Goal: Contribute content

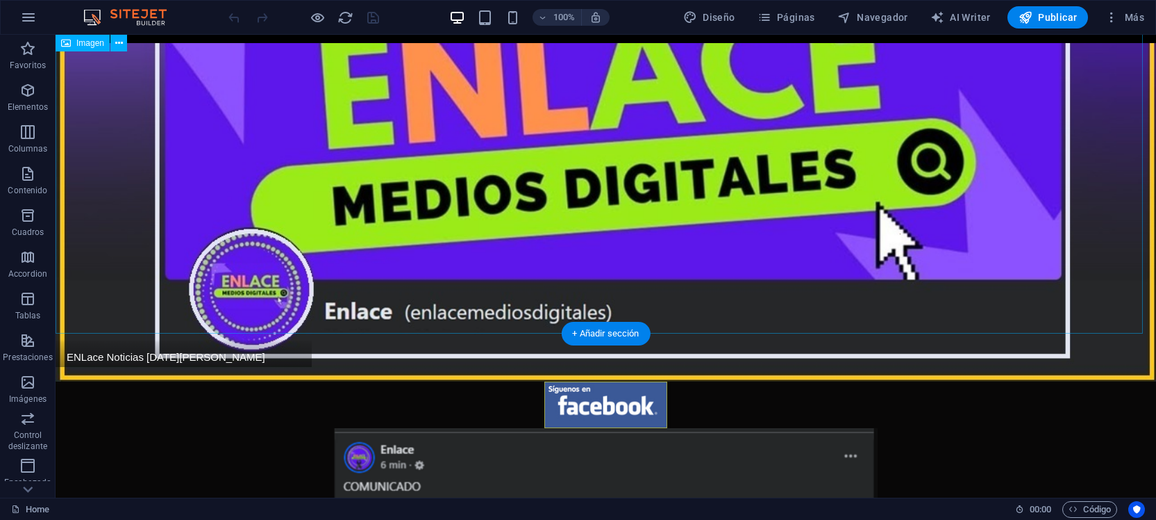
scroll to position [174, 0]
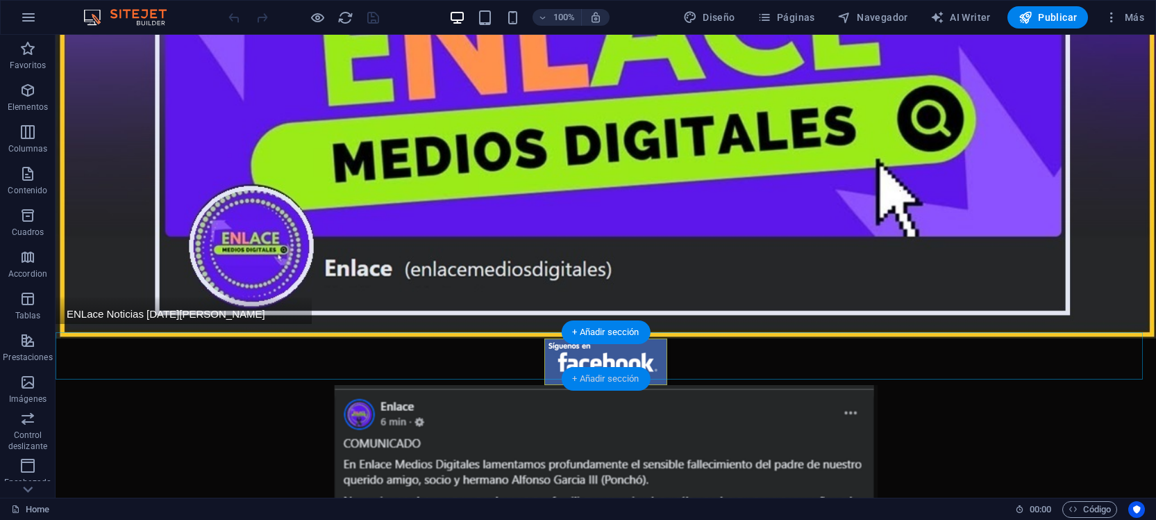
click at [634, 376] on div "+ Añadir sección" at bounding box center [605, 379] width 89 height 24
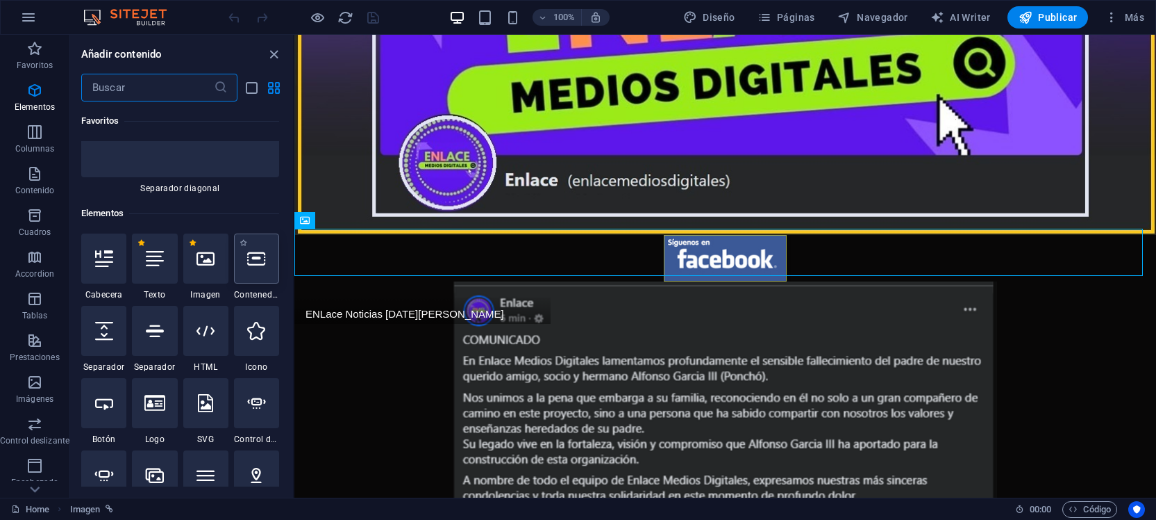
scroll to position [0, 0]
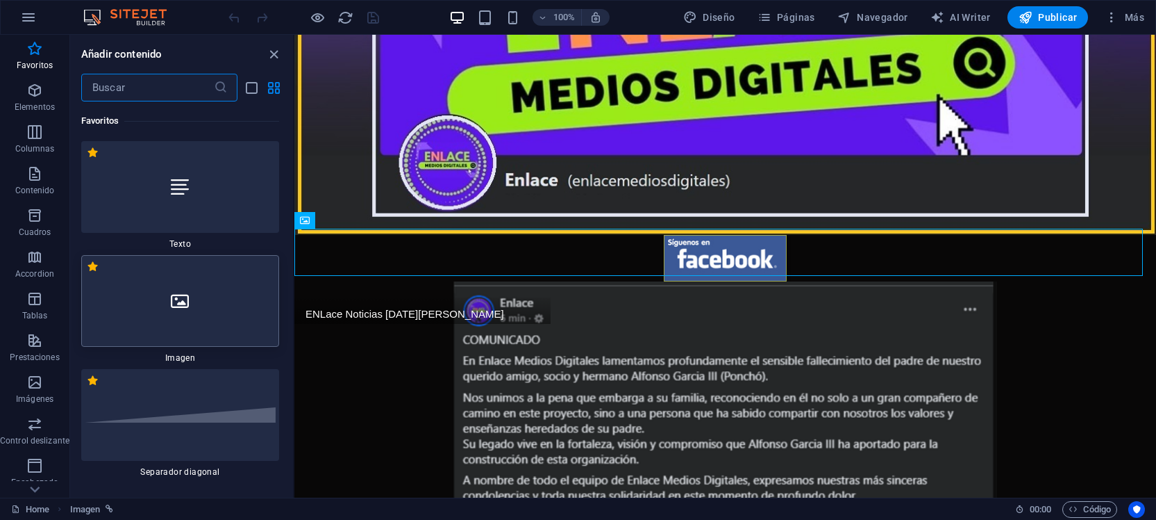
click at [237, 292] on div at bounding box center [180, 301] width 198 height 92
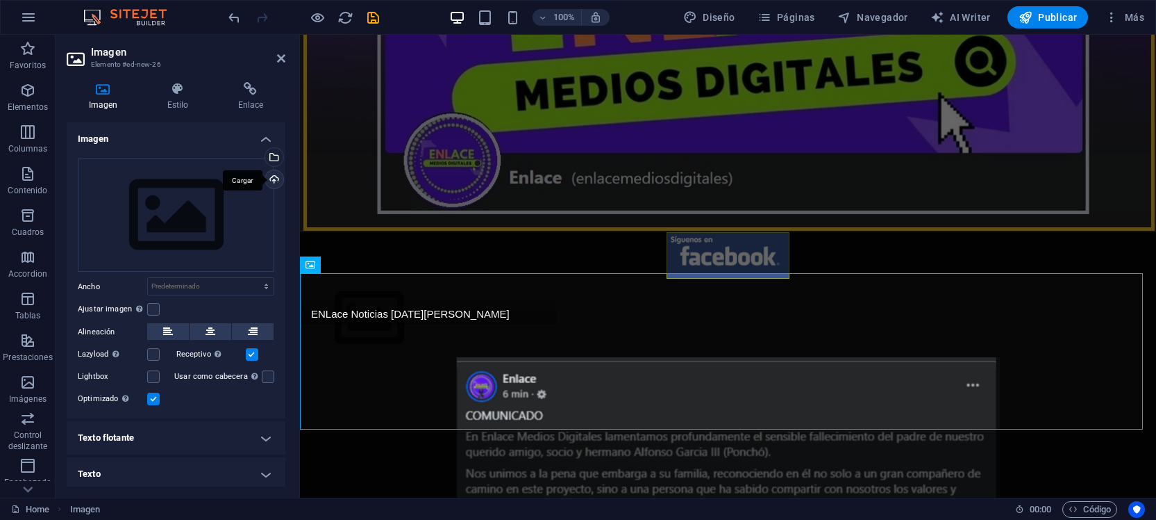
click at [271, 180] on div "Cargar" at bounding box center [273, 180] width 21 height 21
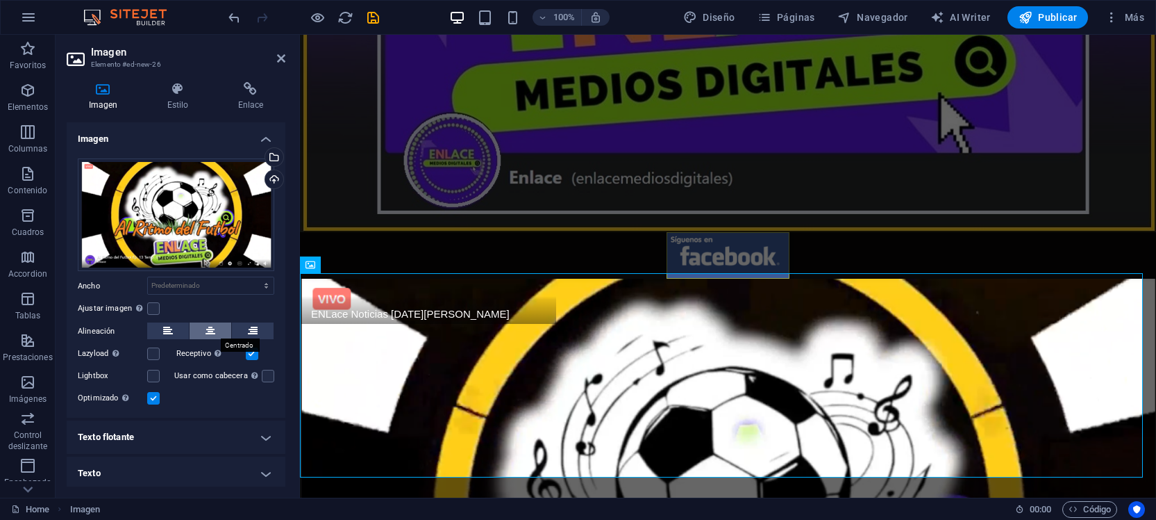
click at [209, 327] on icon at bounding box center [211, 330] width 10 height 17
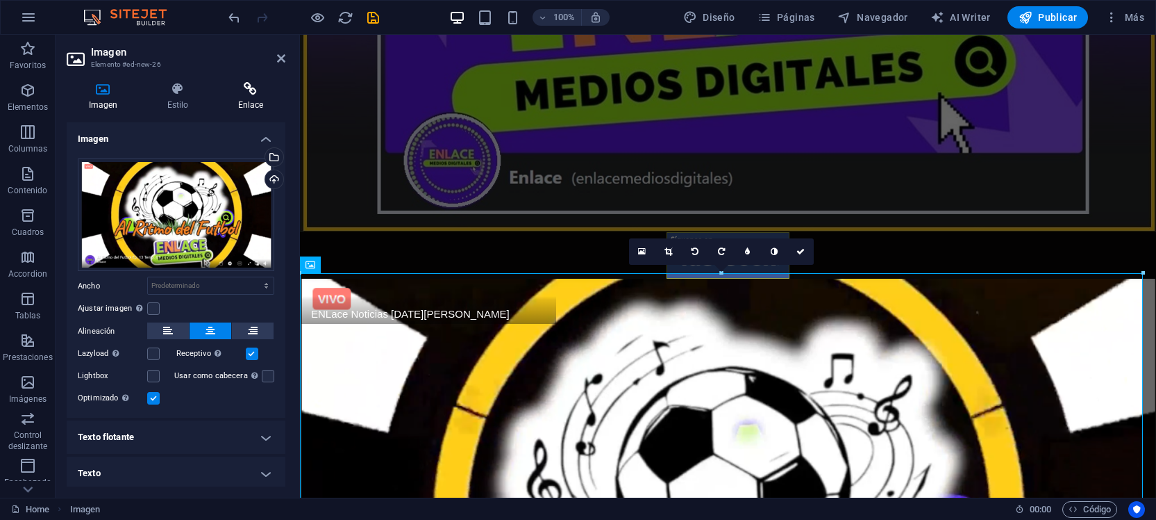
click at [256, 90] on icon at bounding box center [250, 89] width 69 height 14
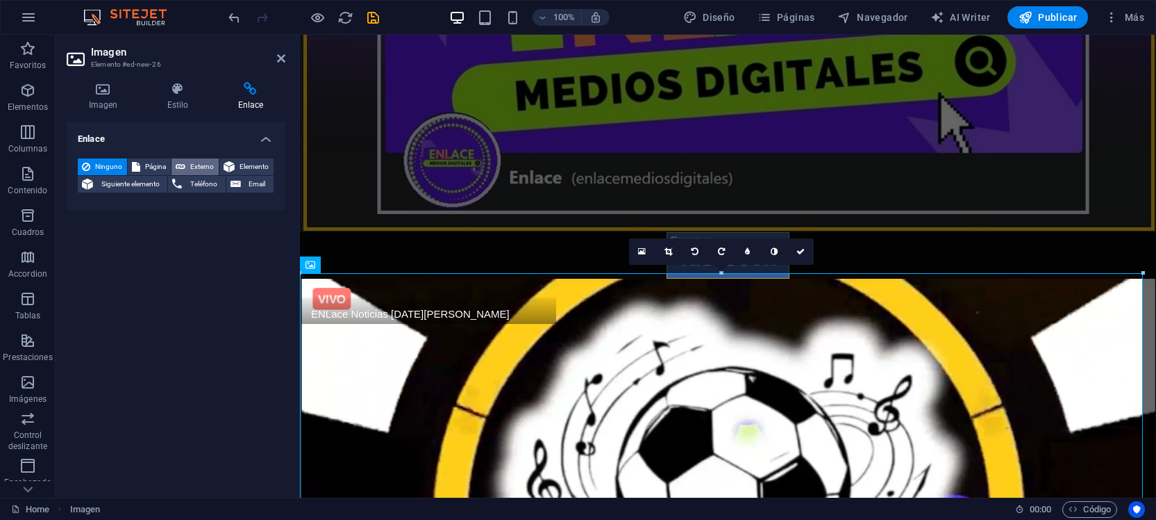
click at [208, 163] on span "Externo" at bounding box center [202, 166] width 25 height 17
select select "blank"
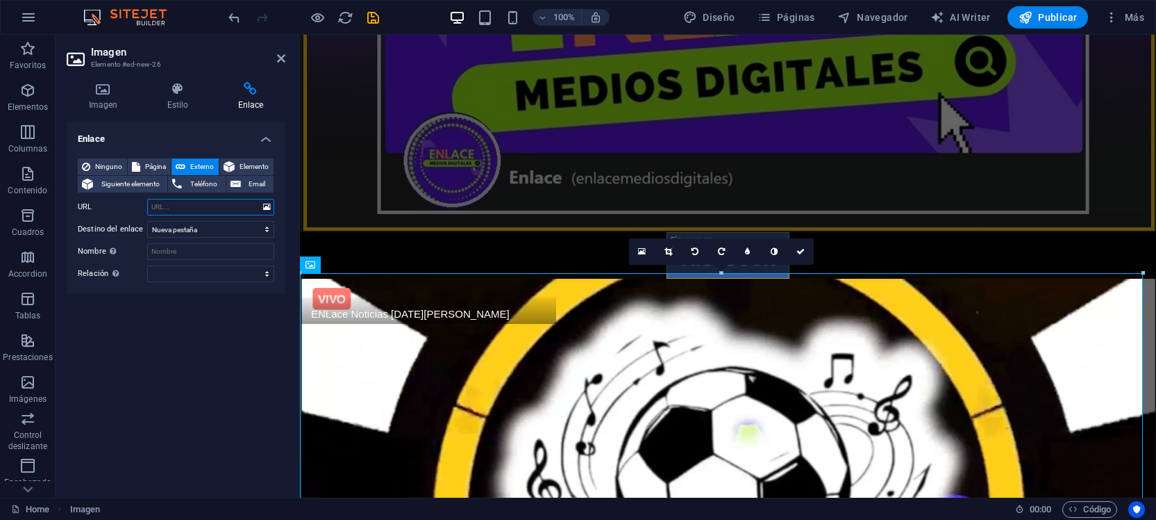
paste input "[URL][DOMAIN_NAME]"
type input "[URL][DOMAIN_NAME]"
click at [0, 0] on icon "save" at bounding box center [0, 0] width 0 height 0
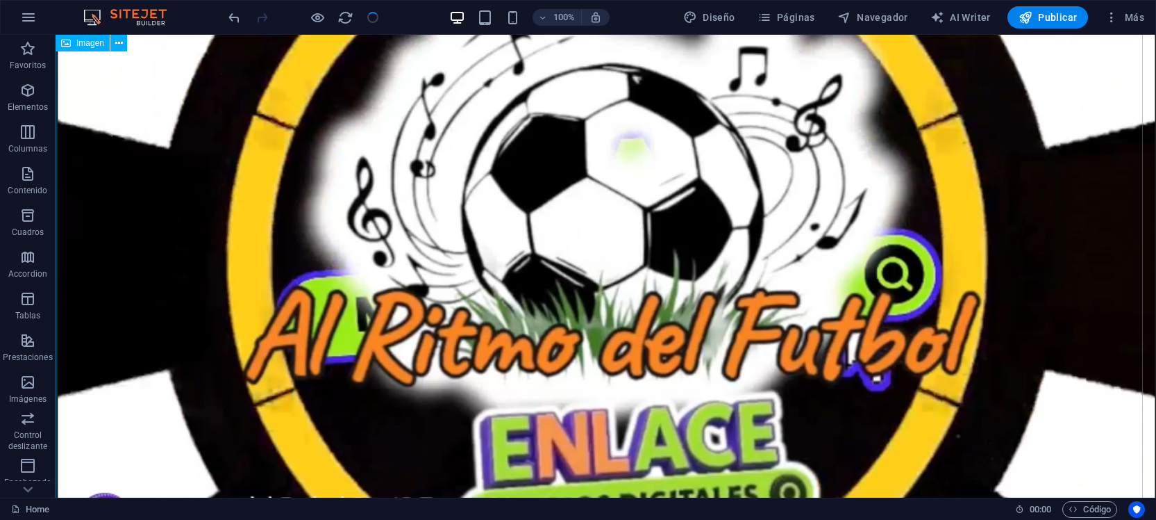
scroll to position [781, 0]
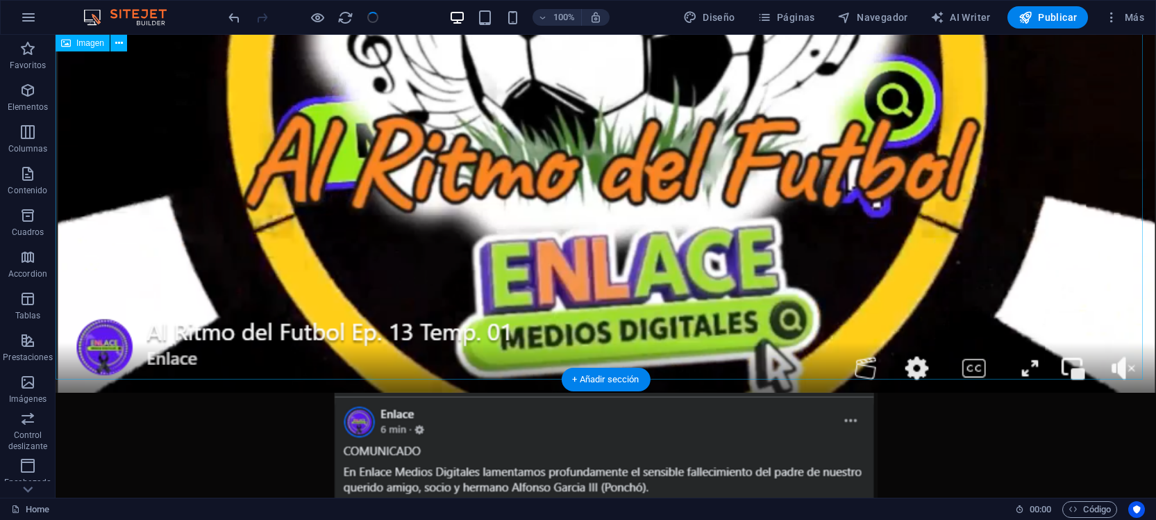
click at [811, 237] on figure at bounding box center [606, 84] width 1101 height 615
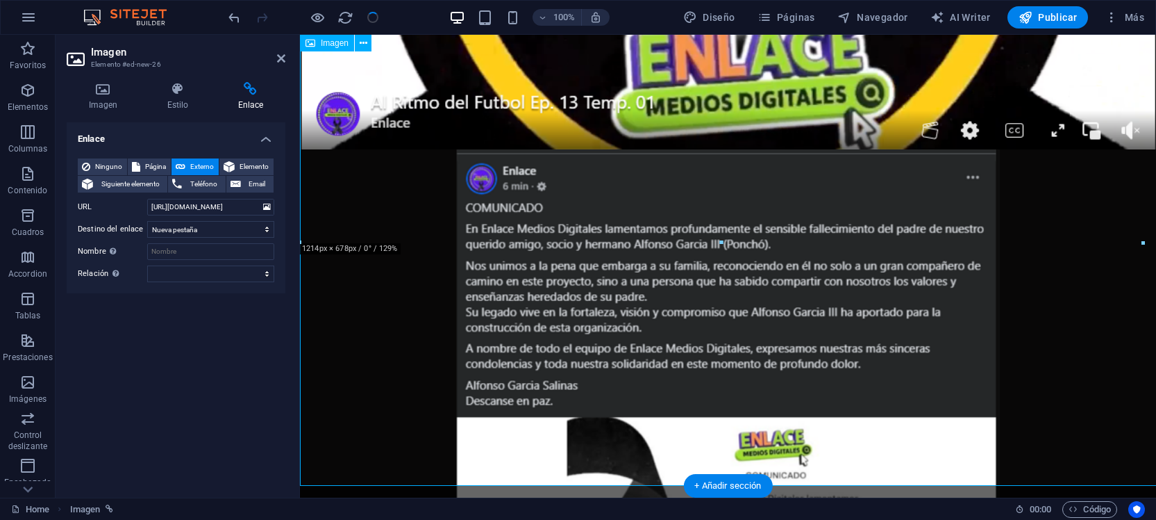
scroll to position [675, 0]
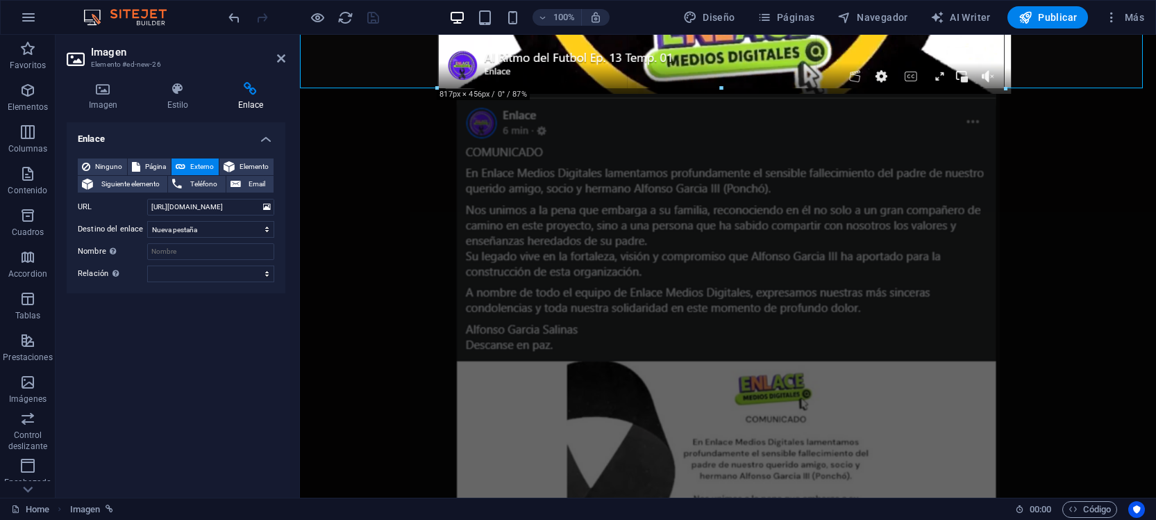
drag, startPoint x: 1038, startPoint y: 176, endPoint x: 850, endPoint y: 86, distance: 208.8
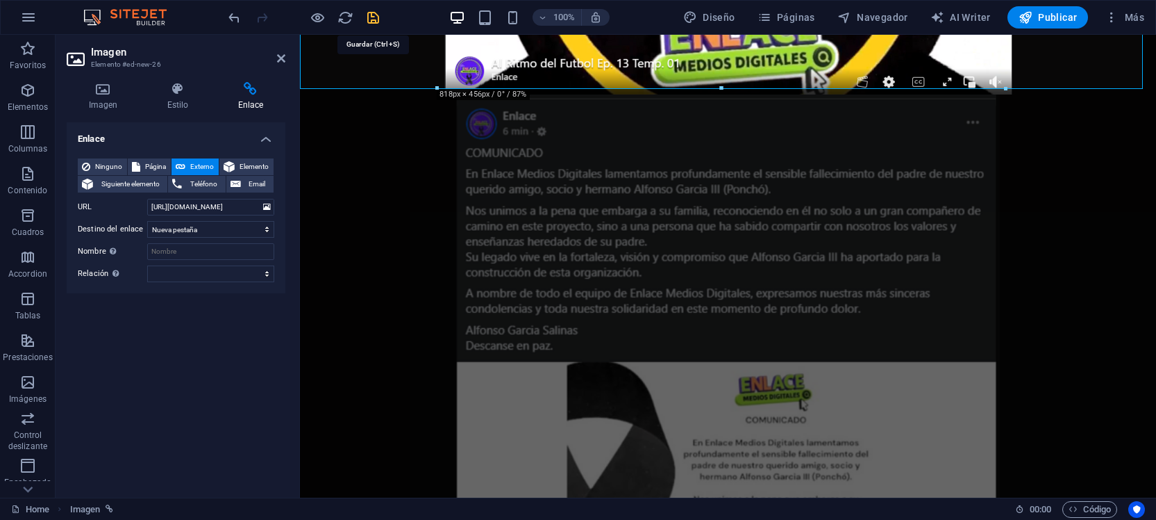
drag, startPoint x: 375, startPoint y: 19, endPoint x: 448, endPoint y: 79, distance: 94.7
click at [375, 19] on icon "save" at bounding box center [373, 18] width 16 height 16
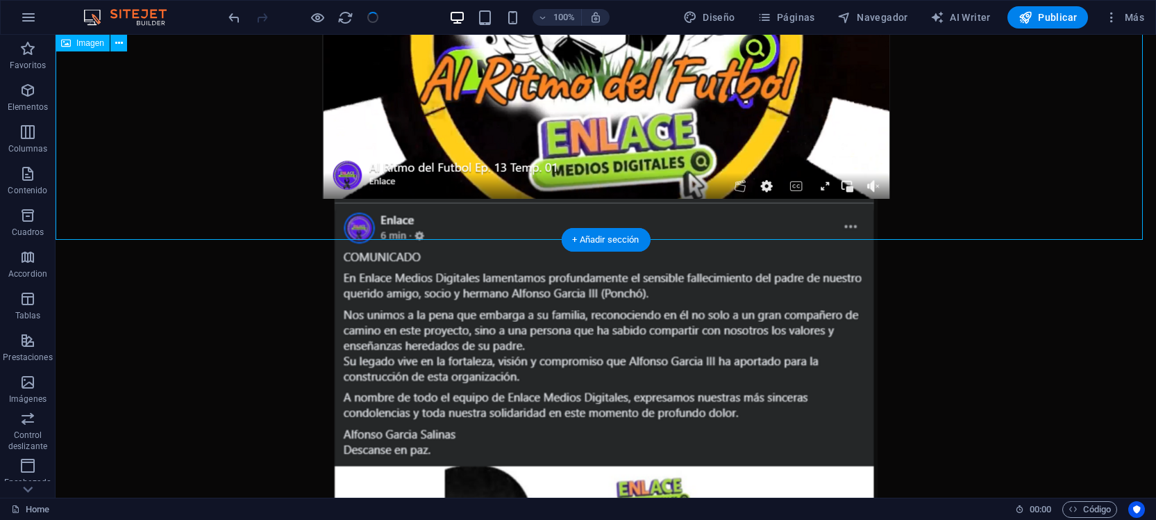
scroll to position [608, 0]
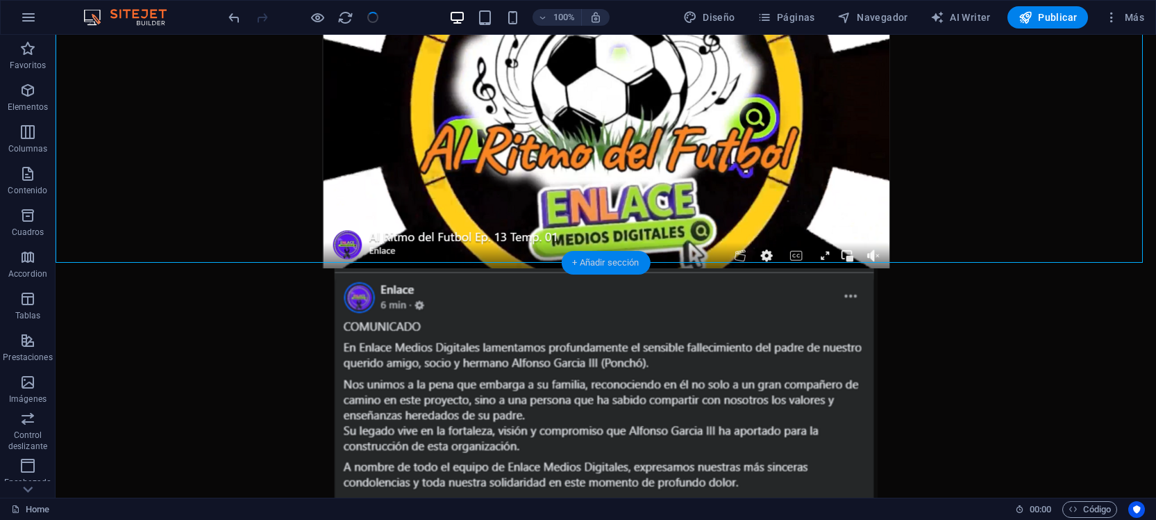
click at [619, 259] on div "+ Añadir sección" at bounding box center [605, 263] width 89 height 24
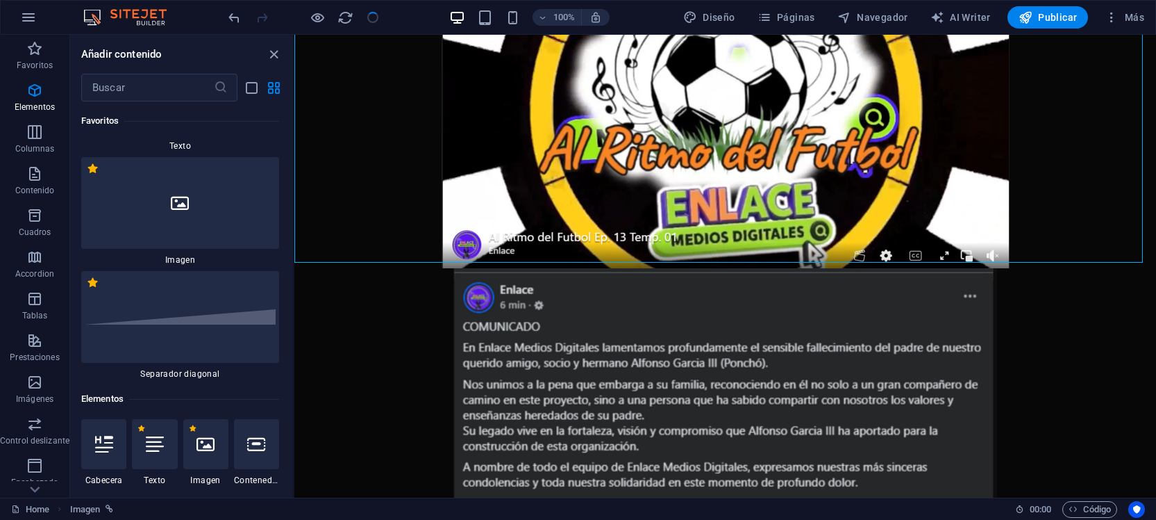
scroll to position [0, 0]
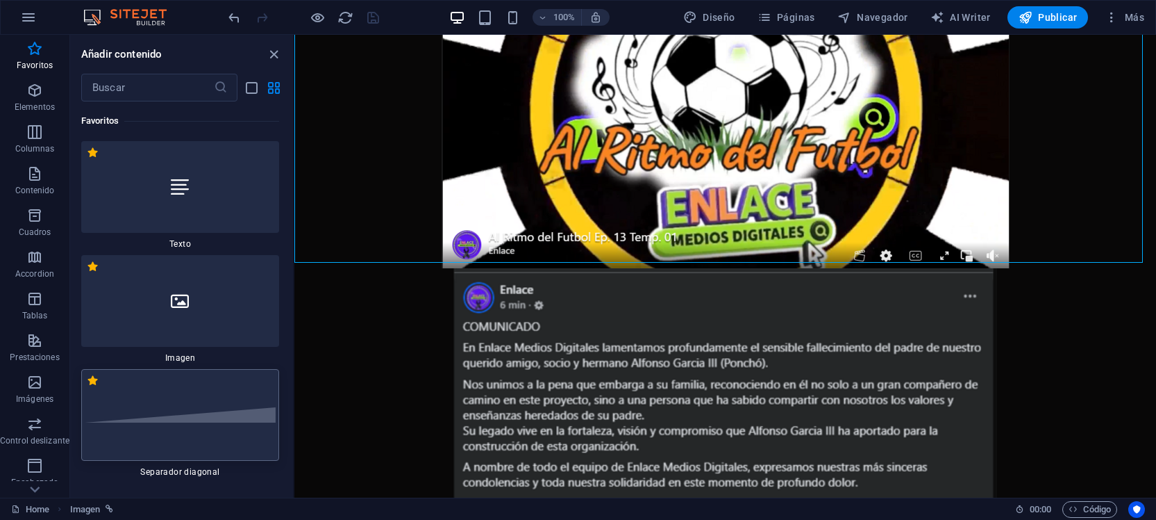
click at [224, 394] on div at bounding box center [180, 415] width 198 height 92
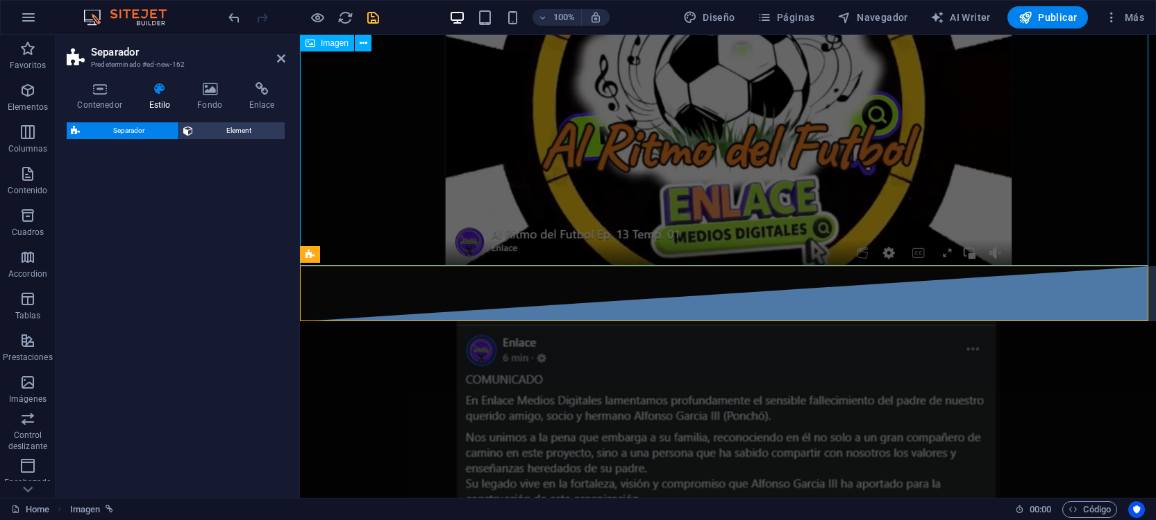
select select "diagonal"
select select "rem"
select select "preset-separator-v3-diagonal"
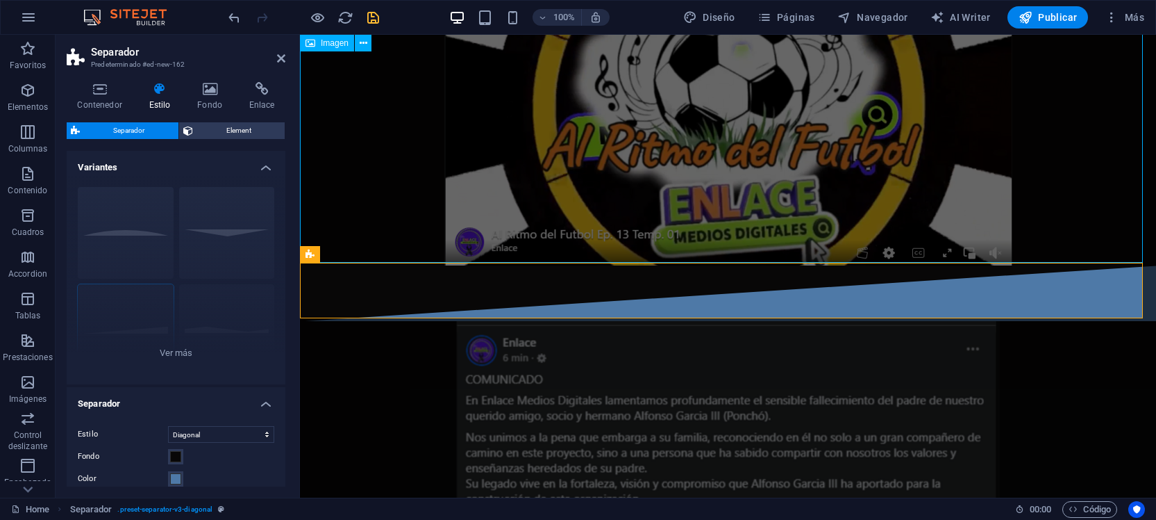
scroll to position [501, 0]
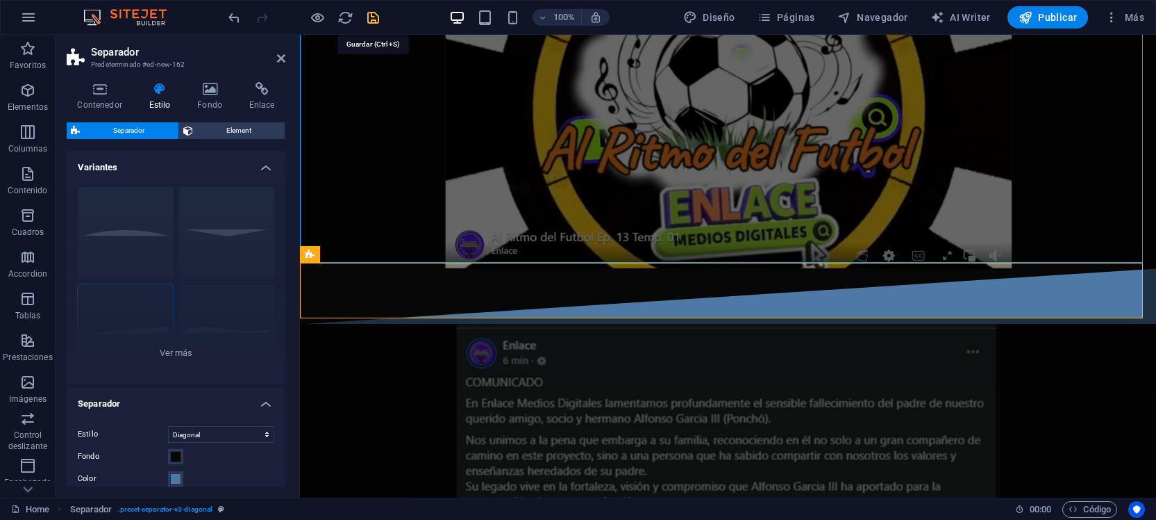
click at [379, 15] on icon "save" at bounding box center [373, 18] width 16 height 16
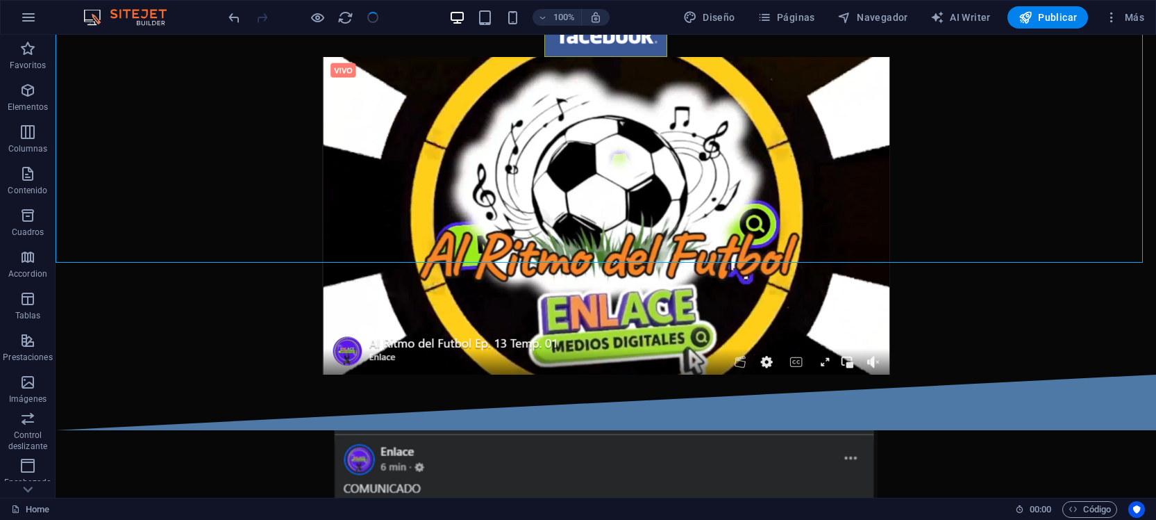
scroll to position [608, 0]
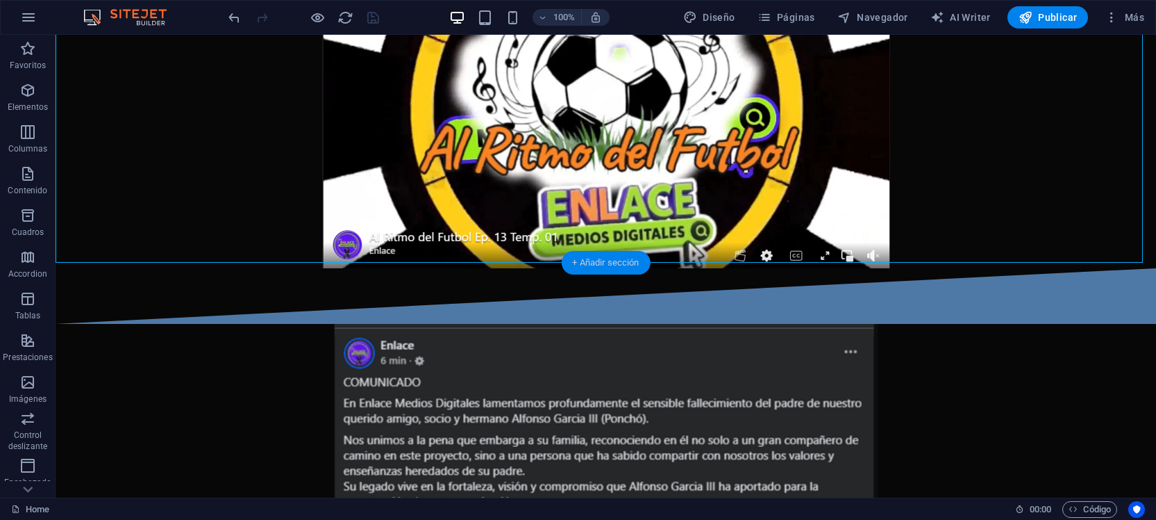
click at [576, 259] on div "+ Añadir sección" at bounding box center [605, 263] width 89 height 24
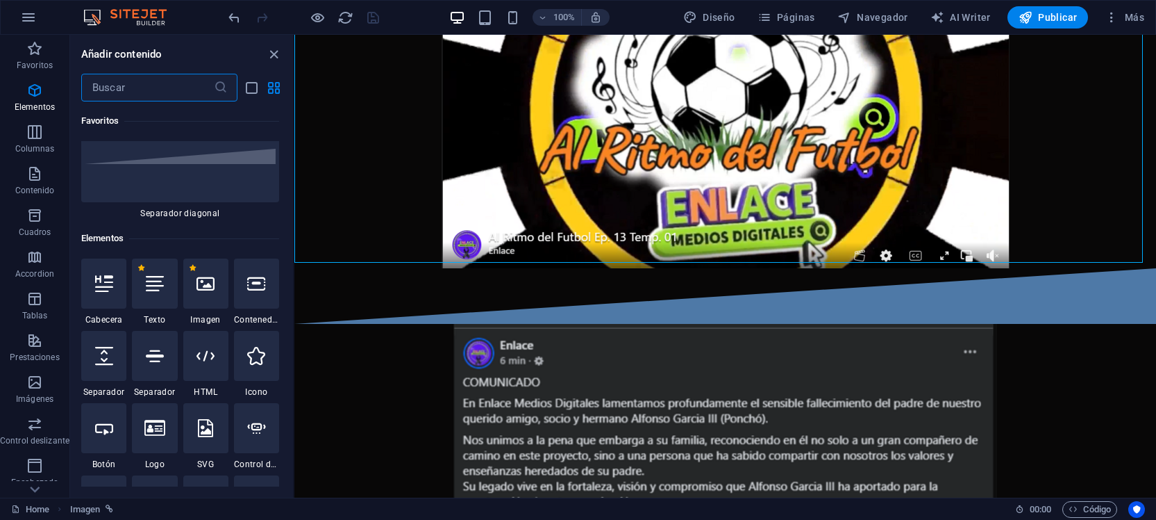
scroll to position [0, 0]
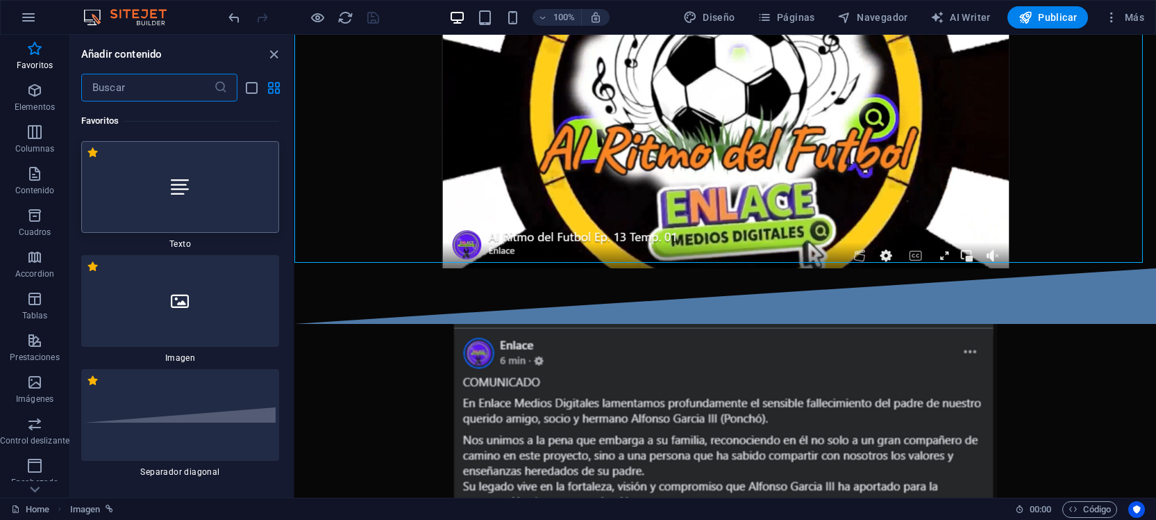
click at [206, 199] on div at bounding box center [180, 187] width 198 height 92
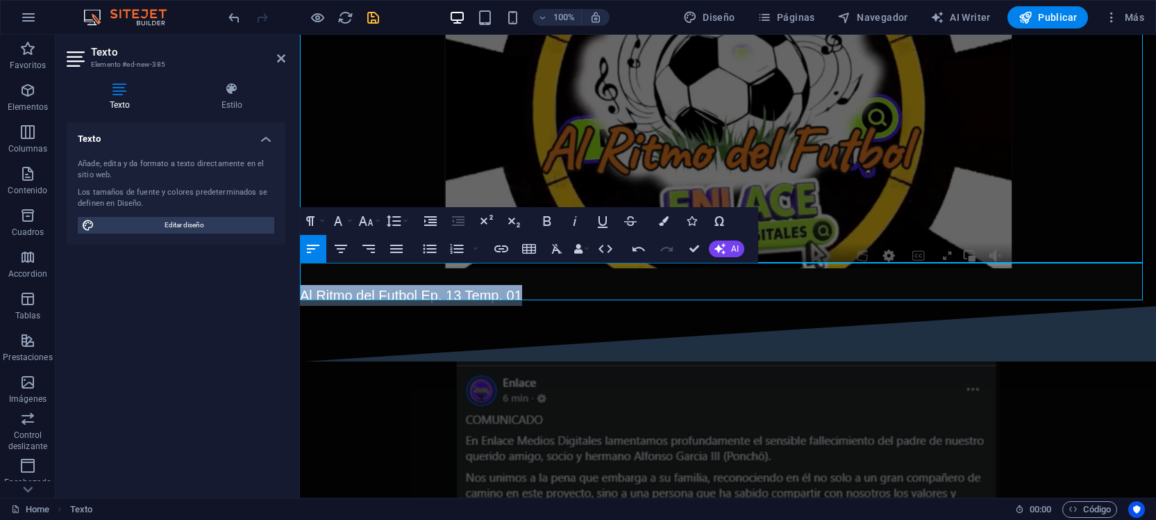
drag, startPoint x: 524, startPoint y: 288, endPoint x: 547, endPoint y: 326, distance: 44.2
click at [341, 241] on icon "button" at bounding box center [341, 248] width 17 height 17
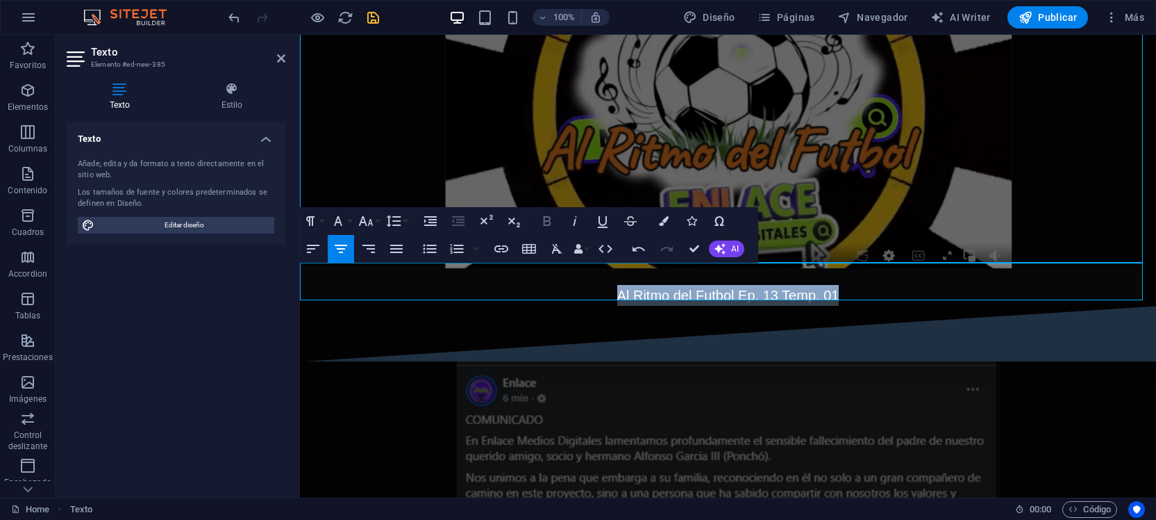
click at [548, 220] on icon "button" at bounding box center [548, 221] width 8 height 10
click at [579, 223] on icon "button" at bounding box center [575, 221] width 17 height 17
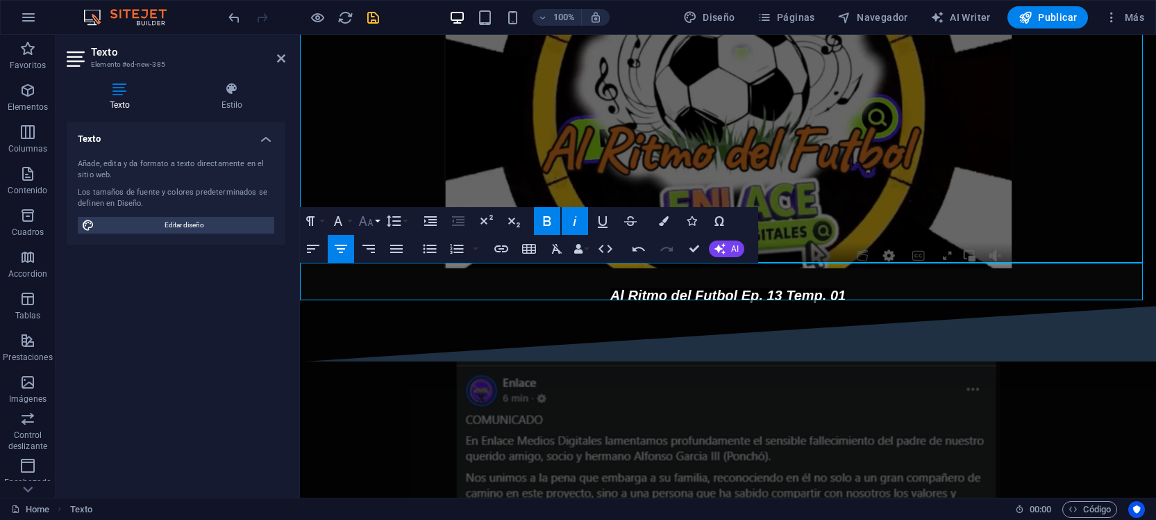
click at [367, 224] on icon "button" at bounding box center [366, 221] width 15 height 10
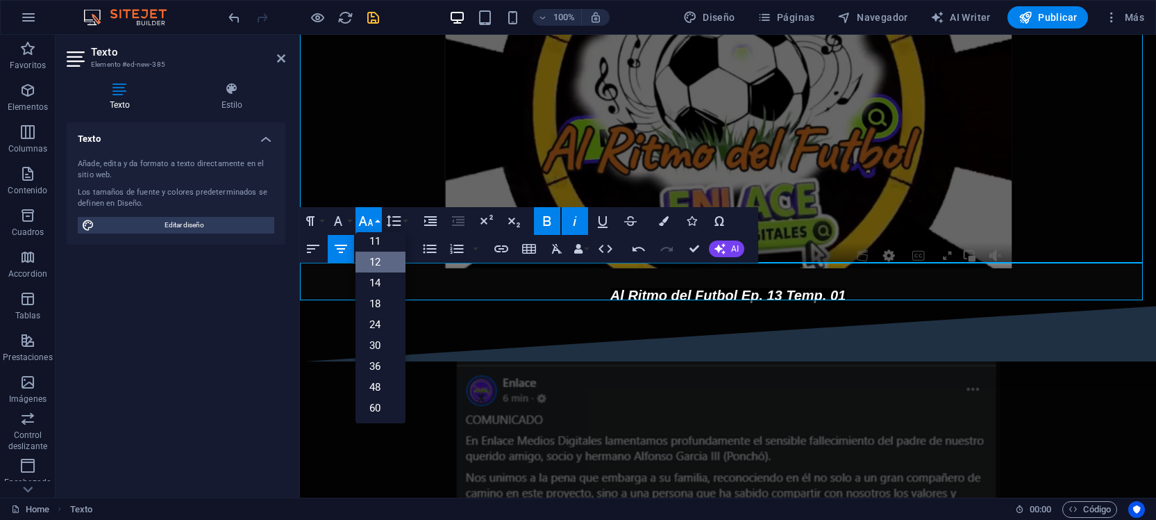
scroll to position [87, 0]
click at [375, 338] on link "36" at bounding box center [381, 348] width 50 height 21
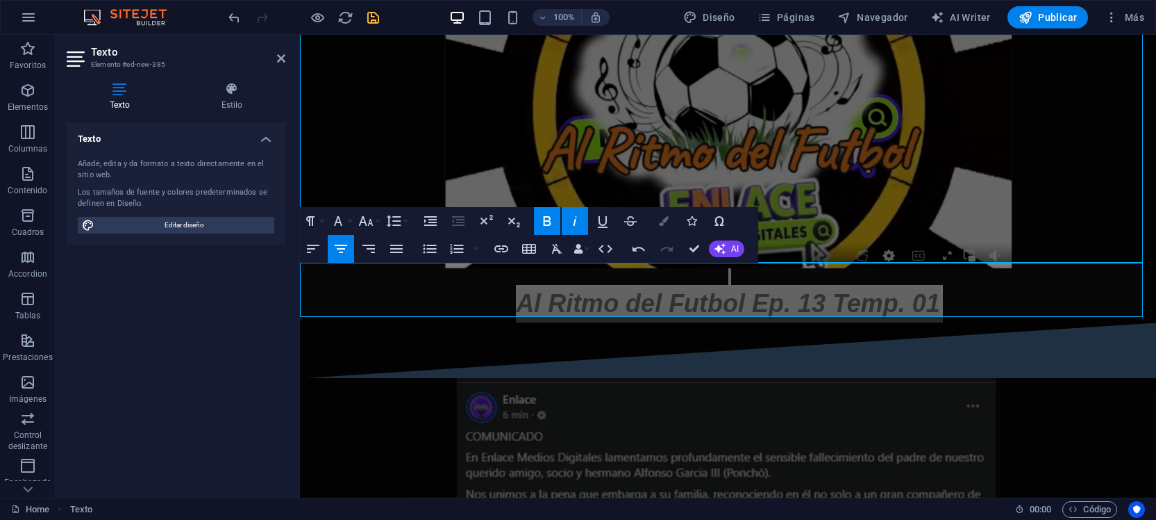
click at [656, 215] on button "Colors" at bounding box center [664, 221] width 26 height 28
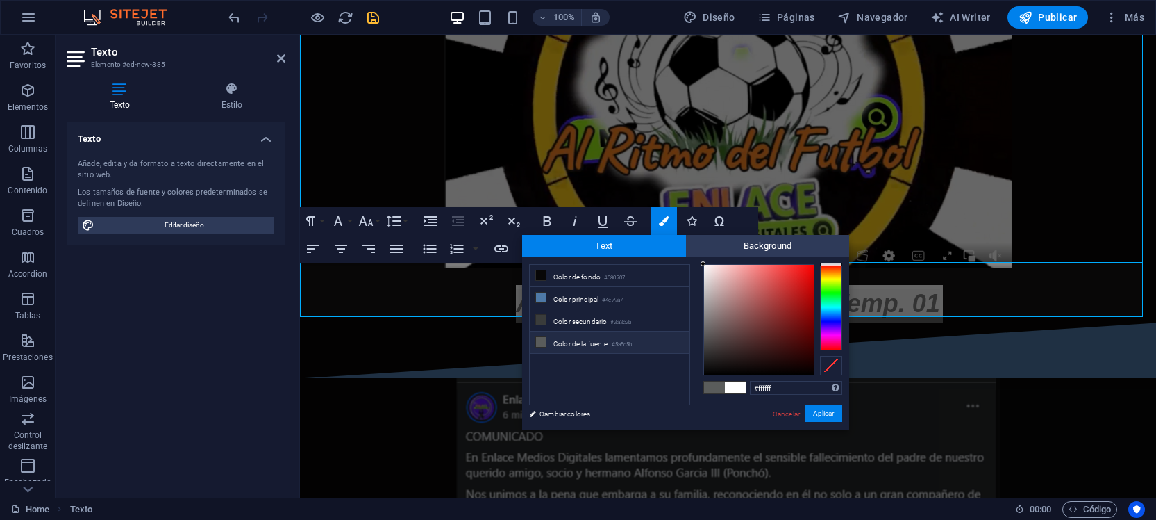
click at [831, 277] on div at bounding box center [831, 307] width 22 height 86
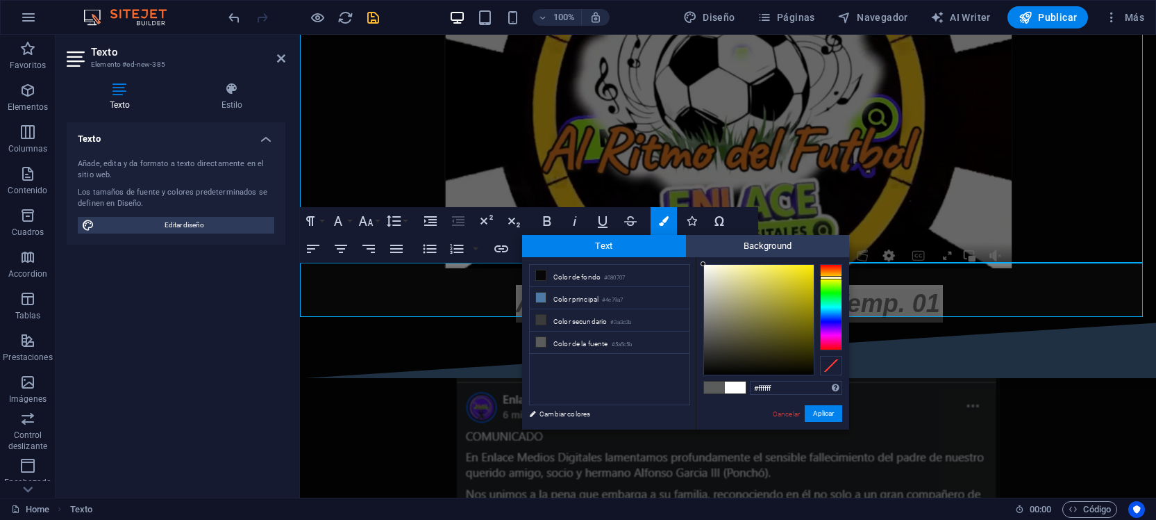
type input "#ccc13f"
click at [779, 286] on div at bounding box center [759, 320] width 110 height 110
click at [813, 413] on button "Aplicar" at bounding box center [824, 413] width 38 height 17
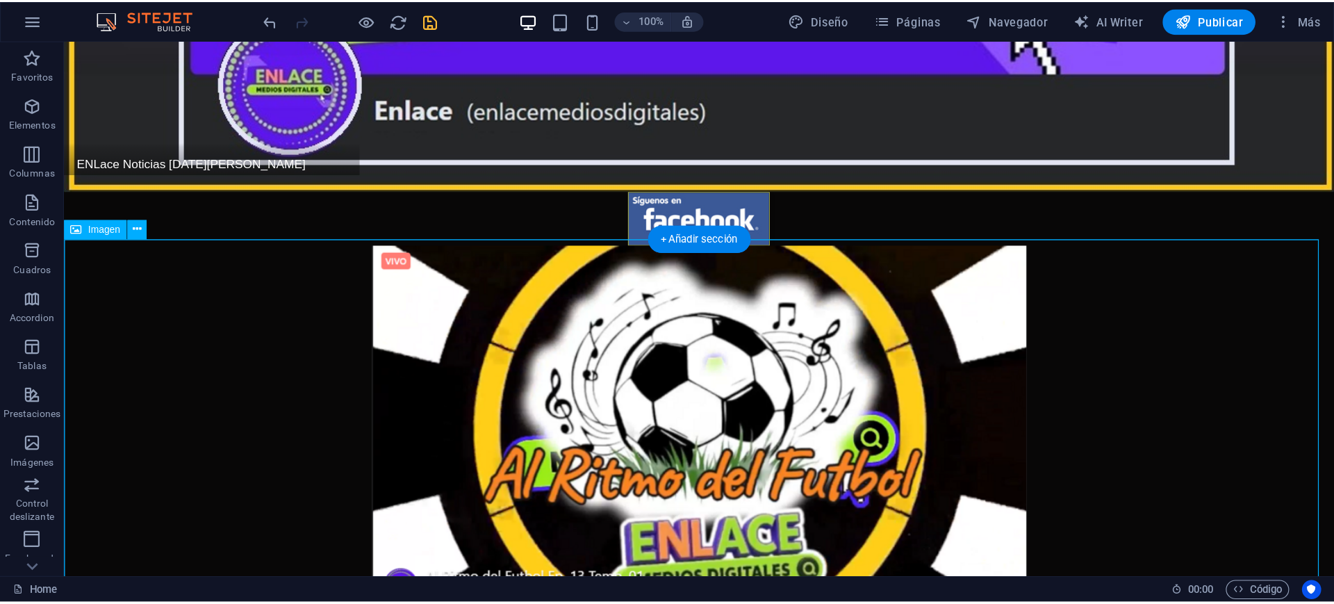
scroll to position [434, 0]
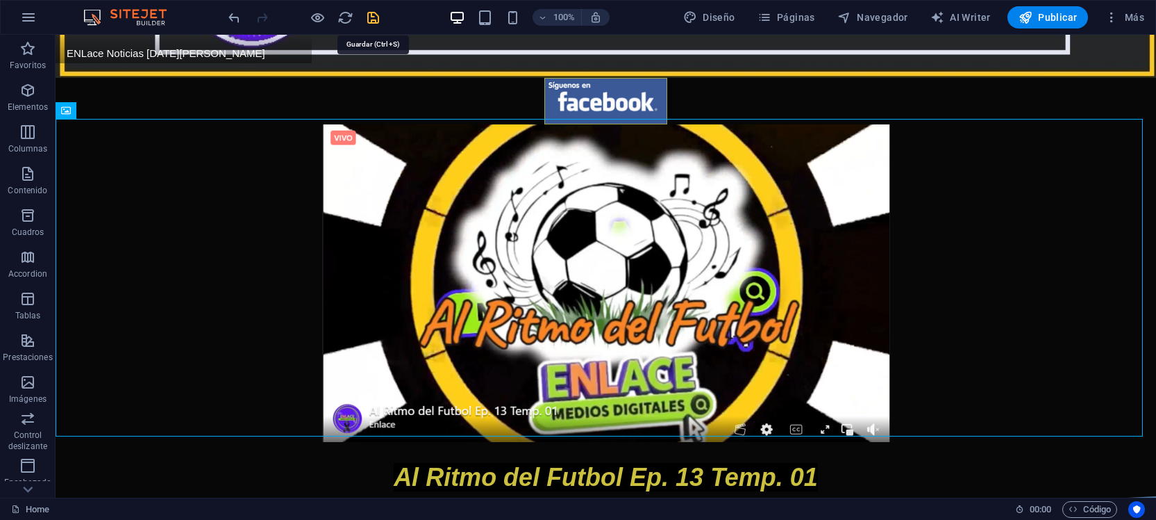
drag, startPoint x: 373, startPoint y: 15, endPoint x: 394, endPoint y: 56, distance: 46.6
click at [373, 15] on icon "save" at bounding box center [373, 18] width 16 height 16
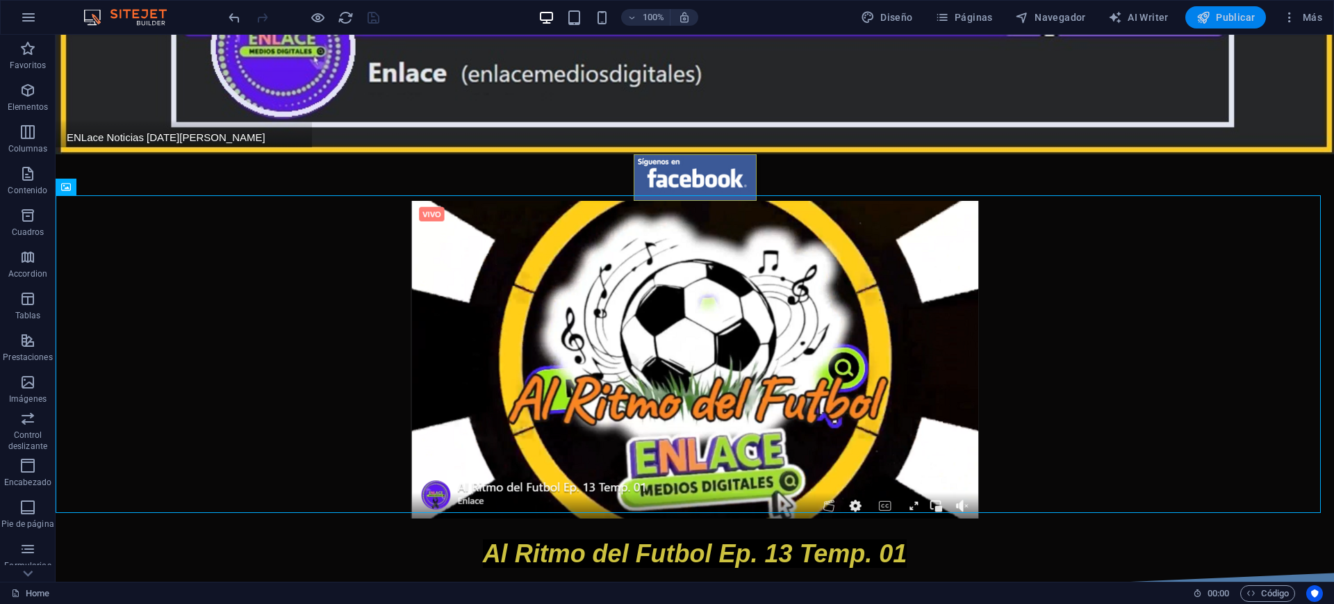
click at [0, 0] on icon "button" at bounding box center [0, 0] width 0 height 0
